Goal: Find specific page/section: Find specific page/section

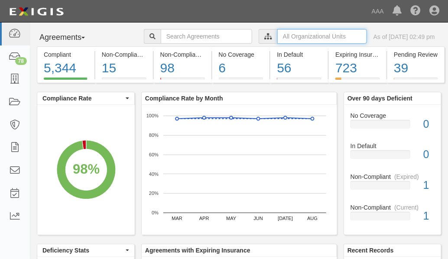
click at [277, 39] on input "text" at bounding box center [322, 36] width 90 height 15
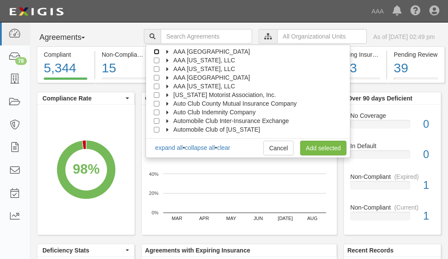
click at [159, 51] on input "AAA [GEOGRAPHIC_DATA]" at bounding box center [157, 52] width 6 height 6
checkbox input "true"
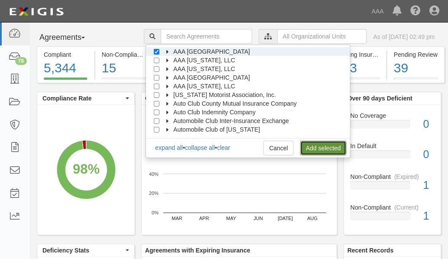
click at [319, 149] on link "Add selected" at bounding box center [323, 148] width 46 height 15
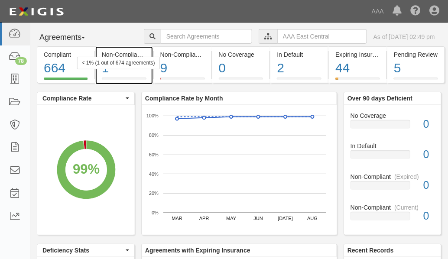
click at [140, 71] on div "1" at bounding box center [124, 68] width 45 height 19
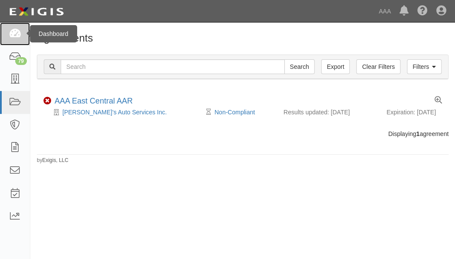
click at [14, 36] on icon at bounding box center [15, 34] width 12 height 10
